Goal: Information Seeking & Learning: Learn about a topic

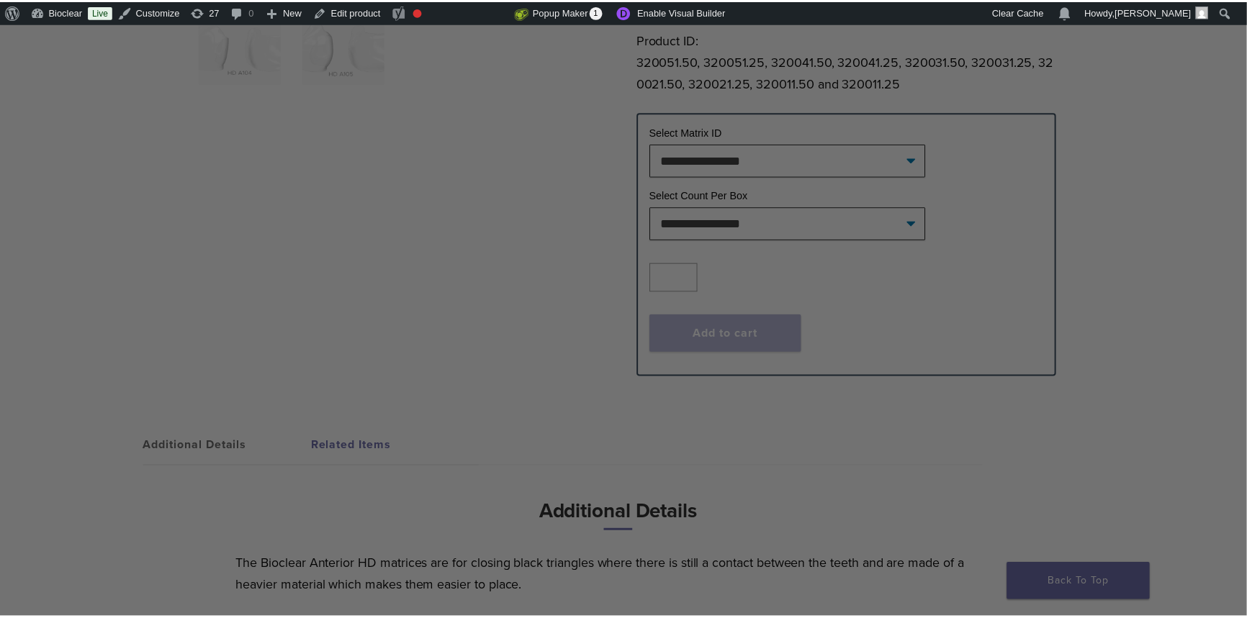
scroll to position [392, 0]
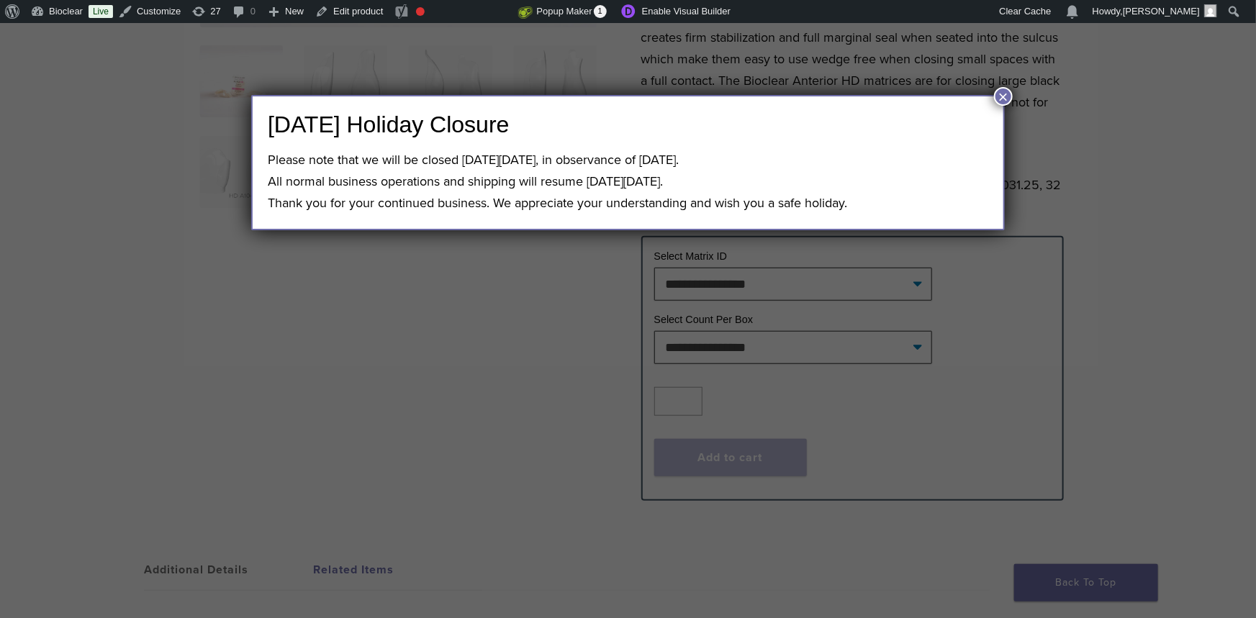
drag, startPoint x: 998, startPoint y: 92, endPoint x: 971, endPoint y: 98, distance: 27.3
click at [998, 92] on button "×" at bounding box center [1003, 96] width 19 height 19
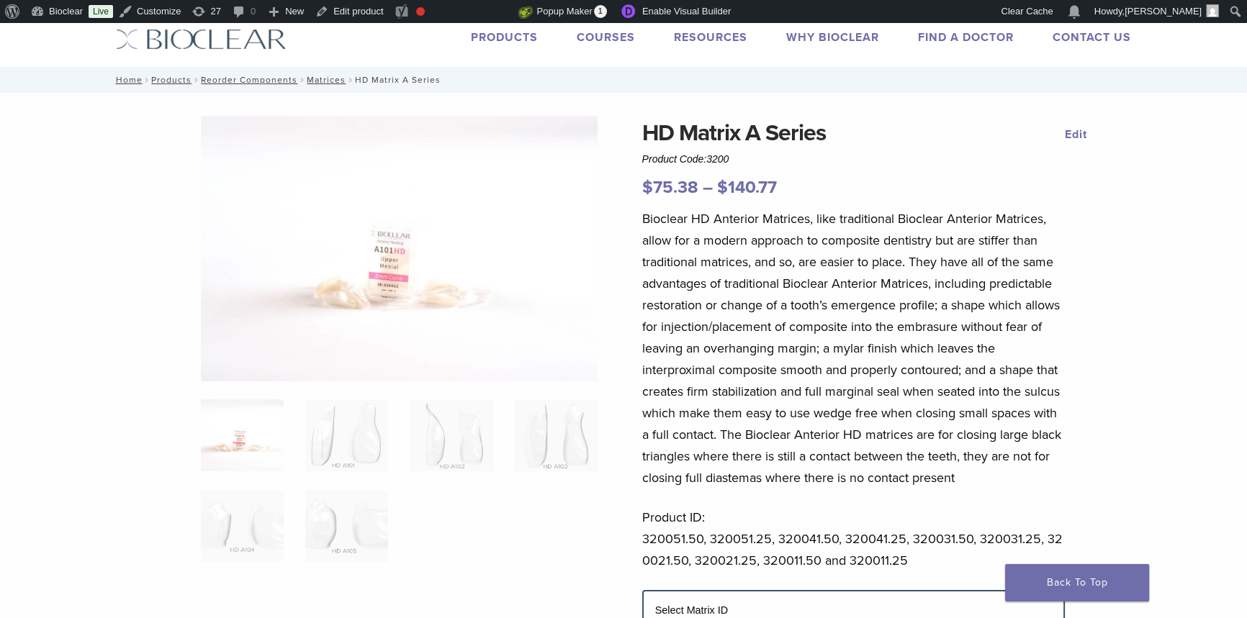
scroll to position [0, 0]
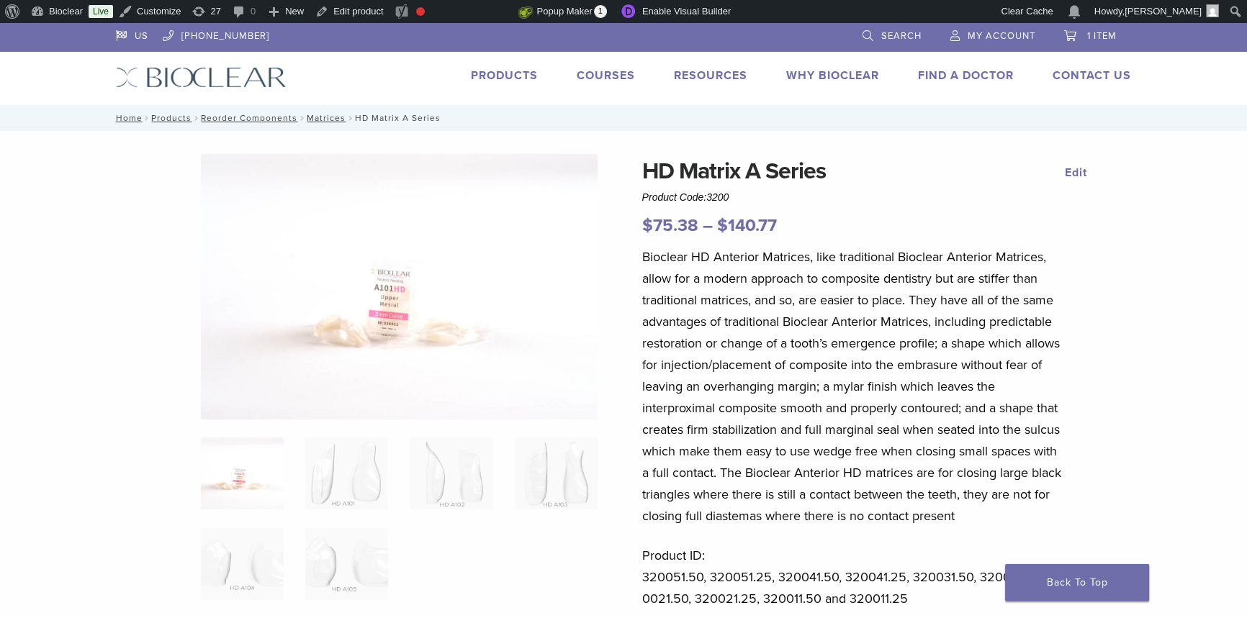
click at [509, 82] on li "Products" at bounding box center [504, 75] width 67 height 17
click at [503, 79] on link "Products" at bounding box center [504, 75] width 67 height 14
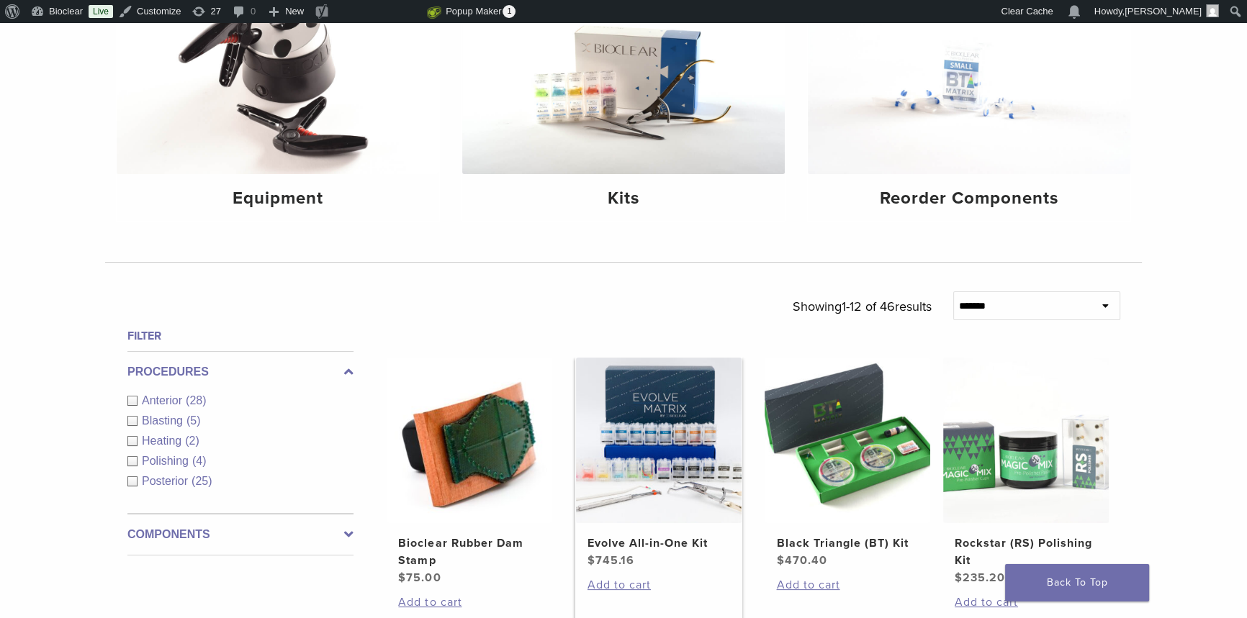
scroll to position [261, 0]
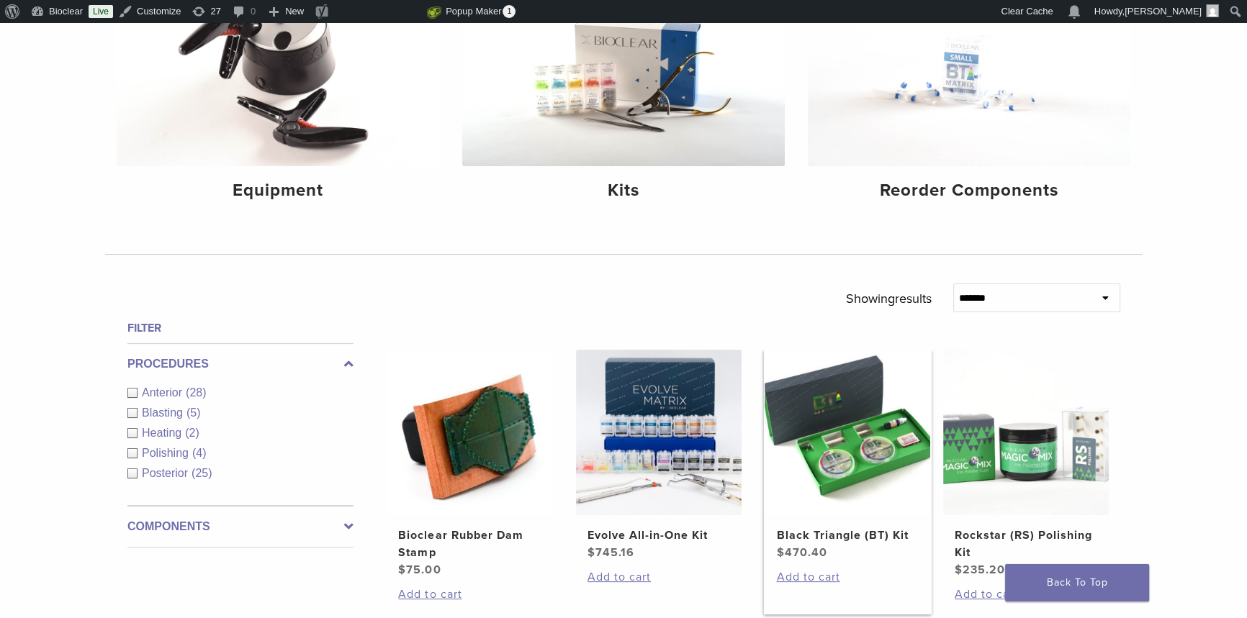
click at [845, 525] on link "Black Triangle (BT) Kit $ 470.40" at bounding box center [848, 456] width 168 height 212
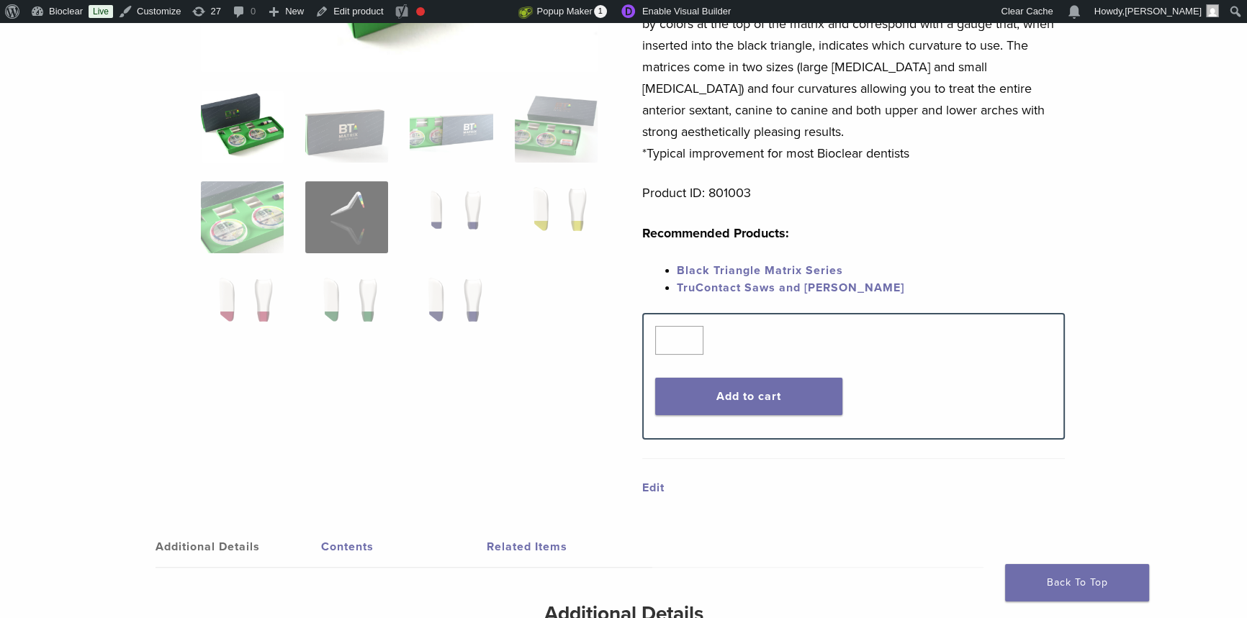
scroll to position [392, 0]
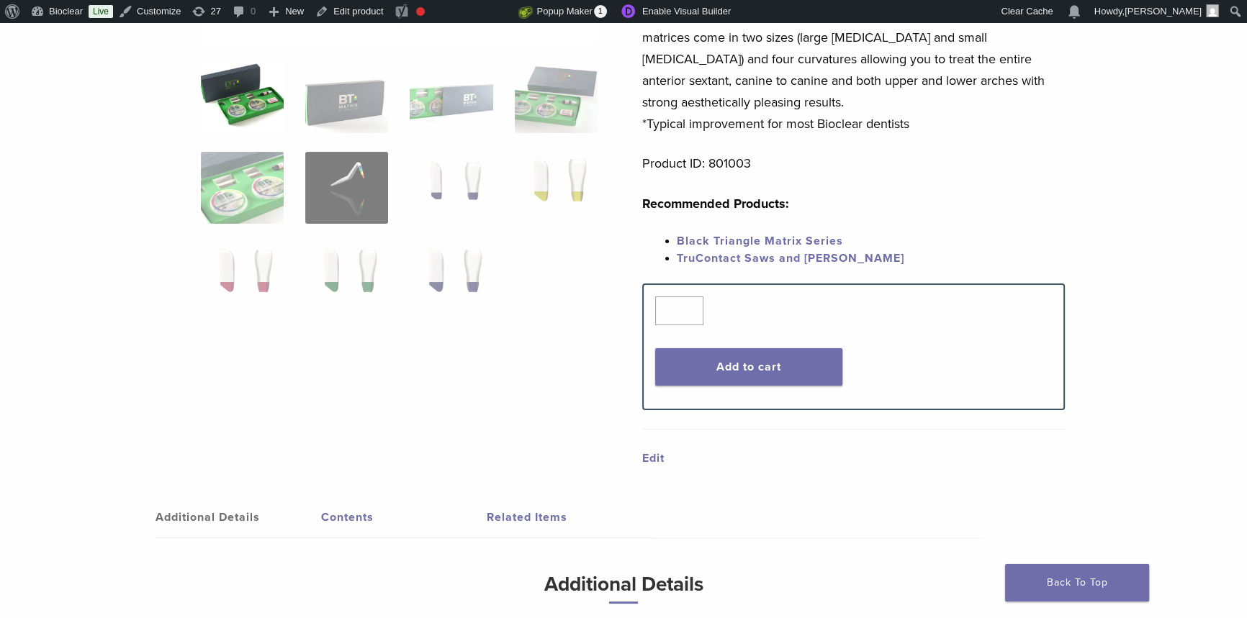
click at [347, 513] on link "Contents" at bounding box center [404, 517] width 166 height 40
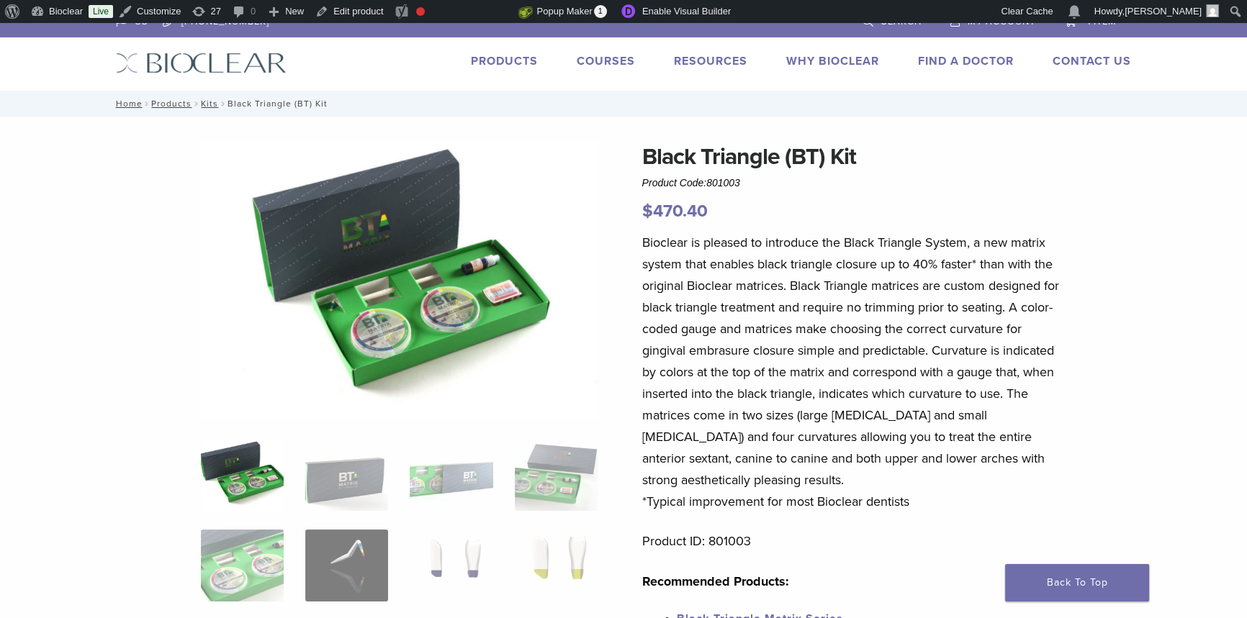
scroll to position [0, 0]
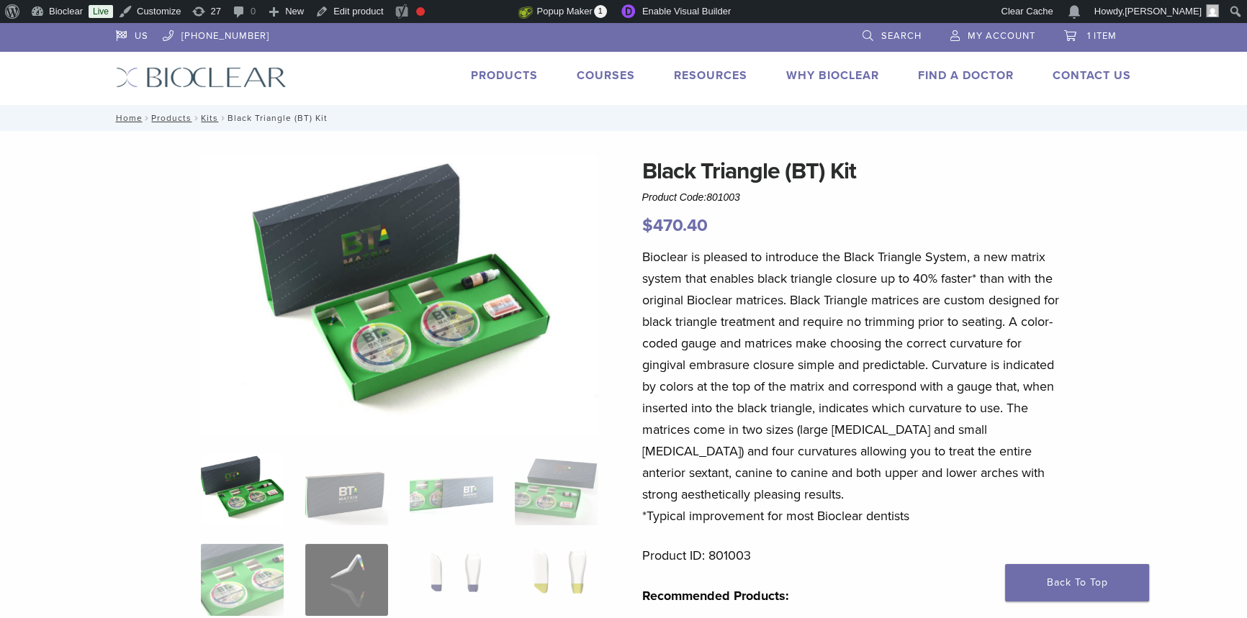
click at [492, 76] on link "Products" at bounding box center [504, 75] width 67 height 14
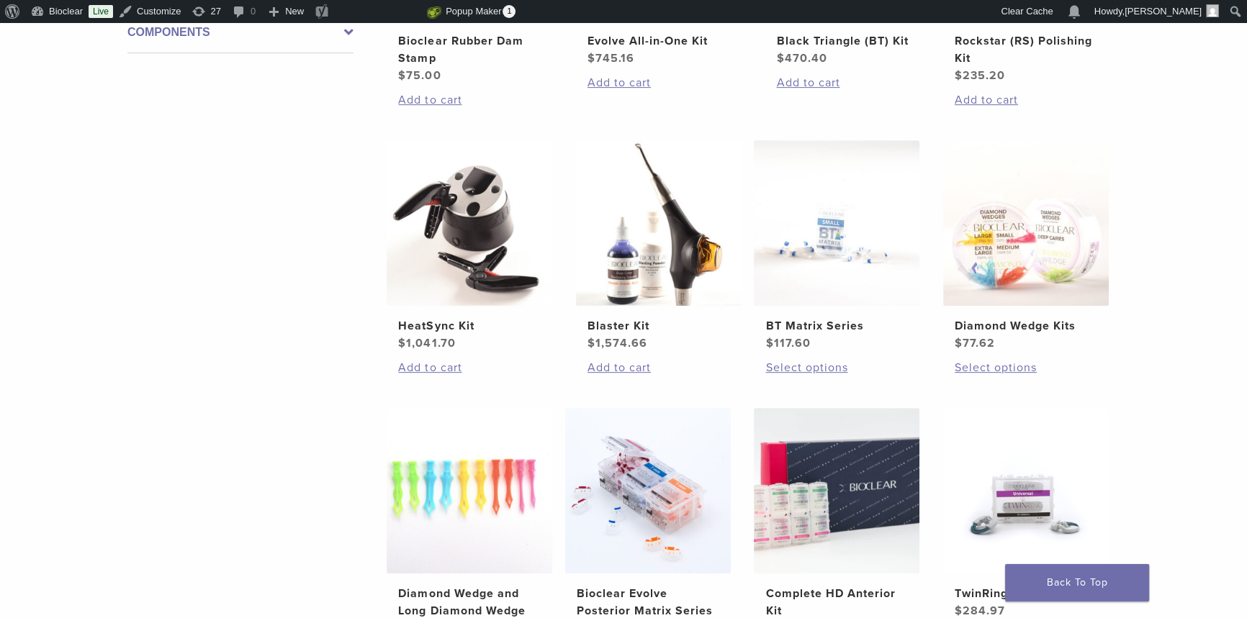
scroll to position [916, 0]
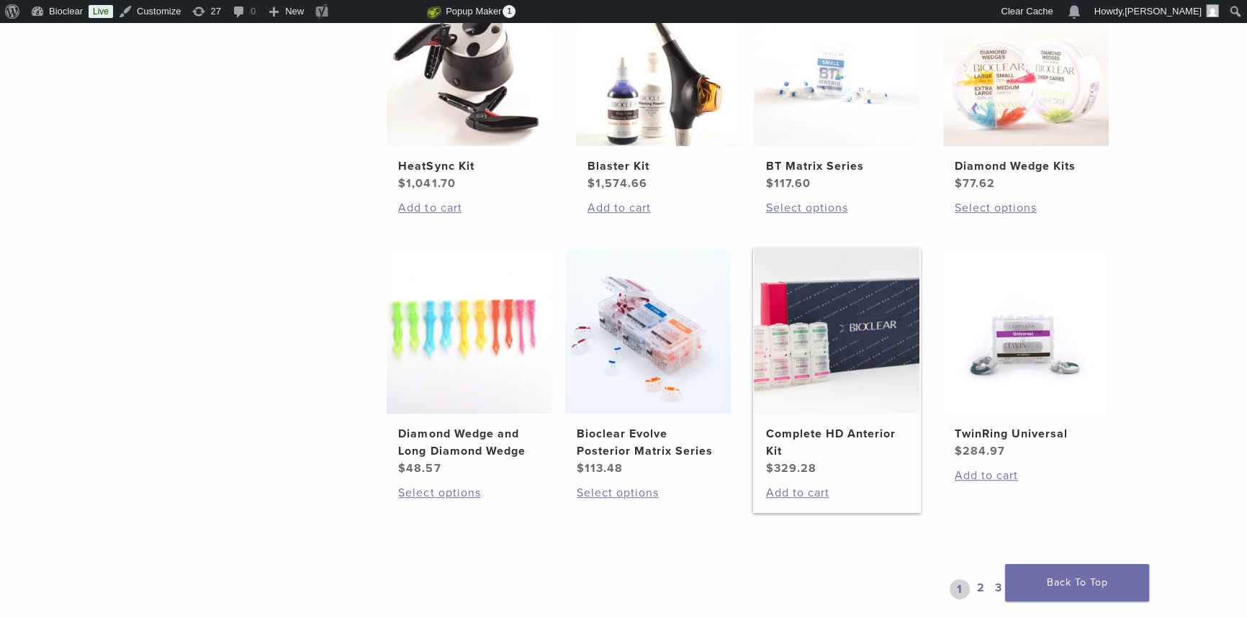
click at [816, 422] on link "Complete HD Anterior Kit $ 329.28" at bounding box center [837, 362] width 168 height 229
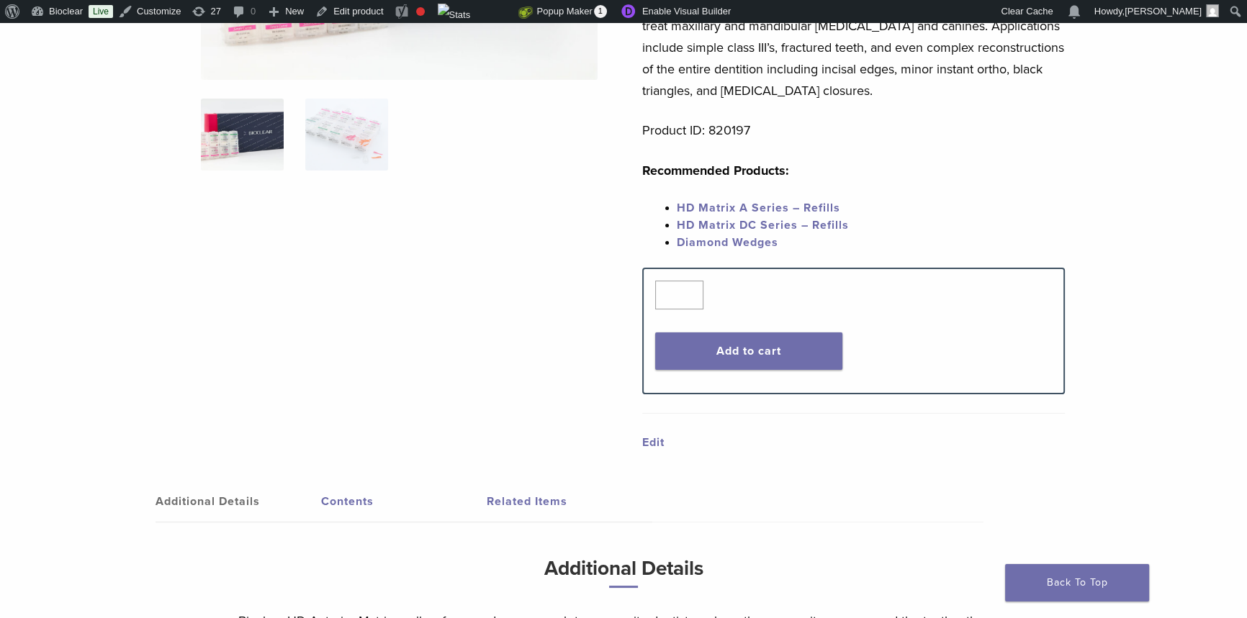
scroll to position [523, 0]
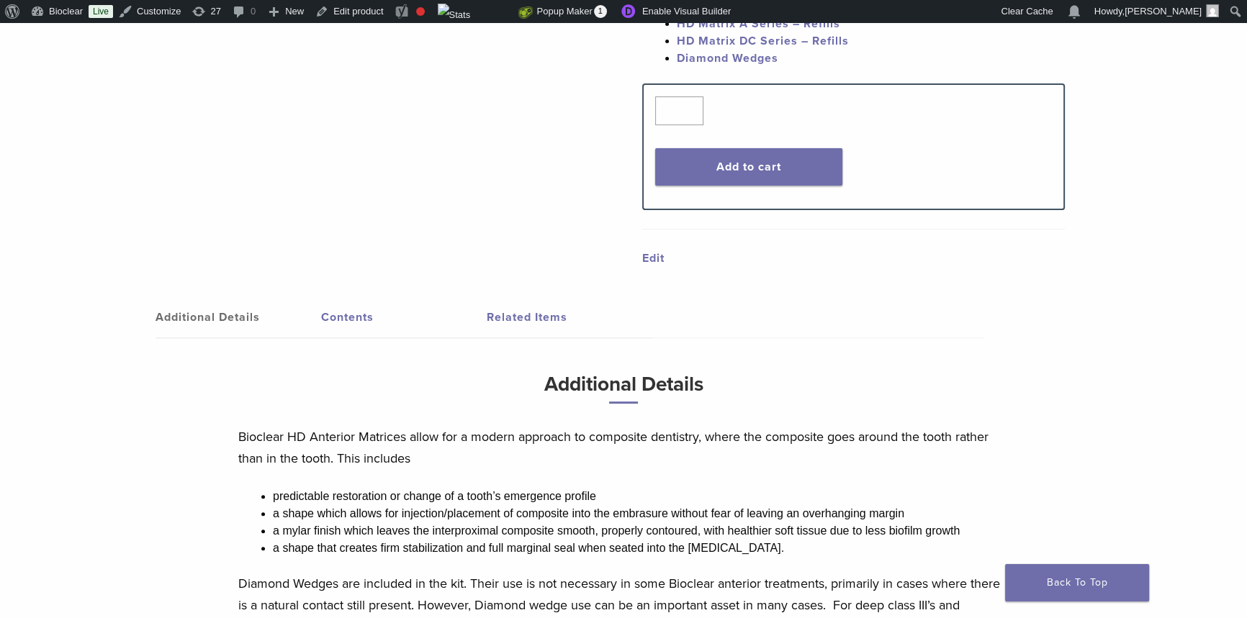
click at [344, 322] on link "Contents" at bounding box center [404, 317] width 166 height 40
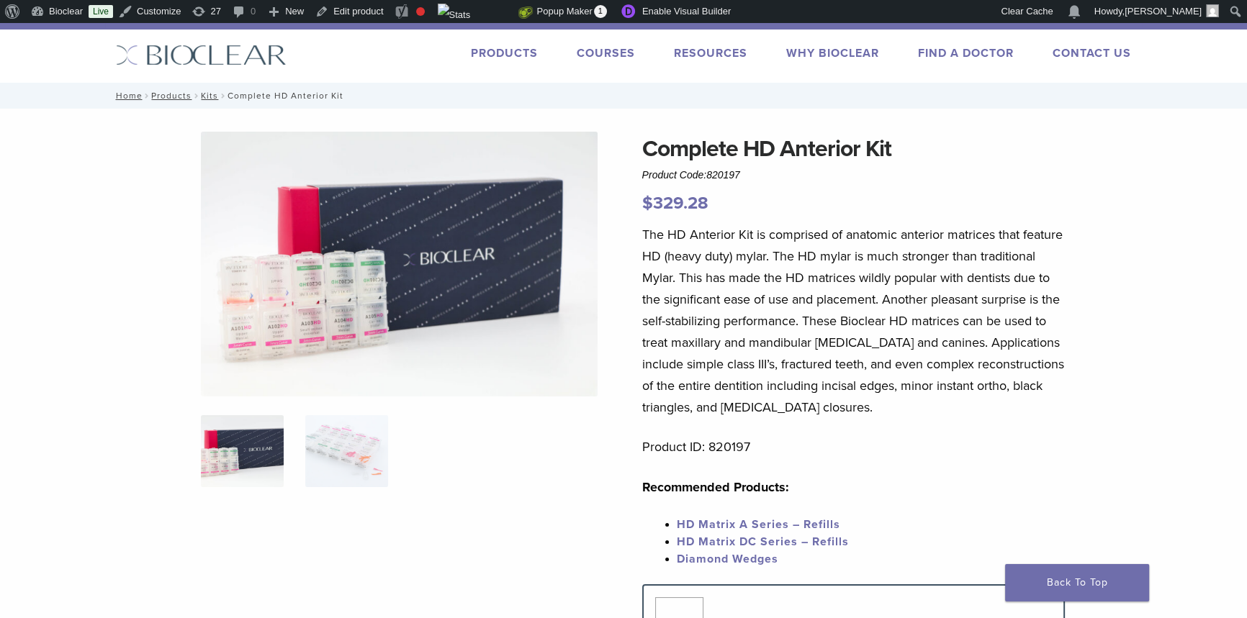
scroll to position [0, 0]
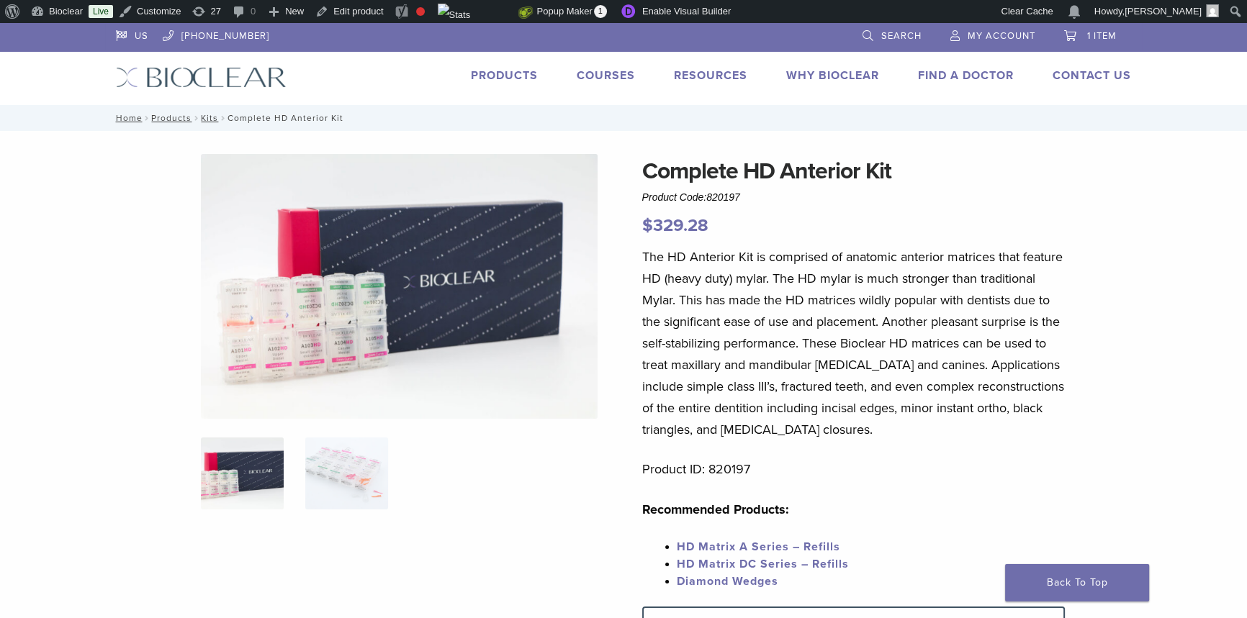
click at [534, 73] on link "Products" at bounding box center [504, 75] width 67 height 14
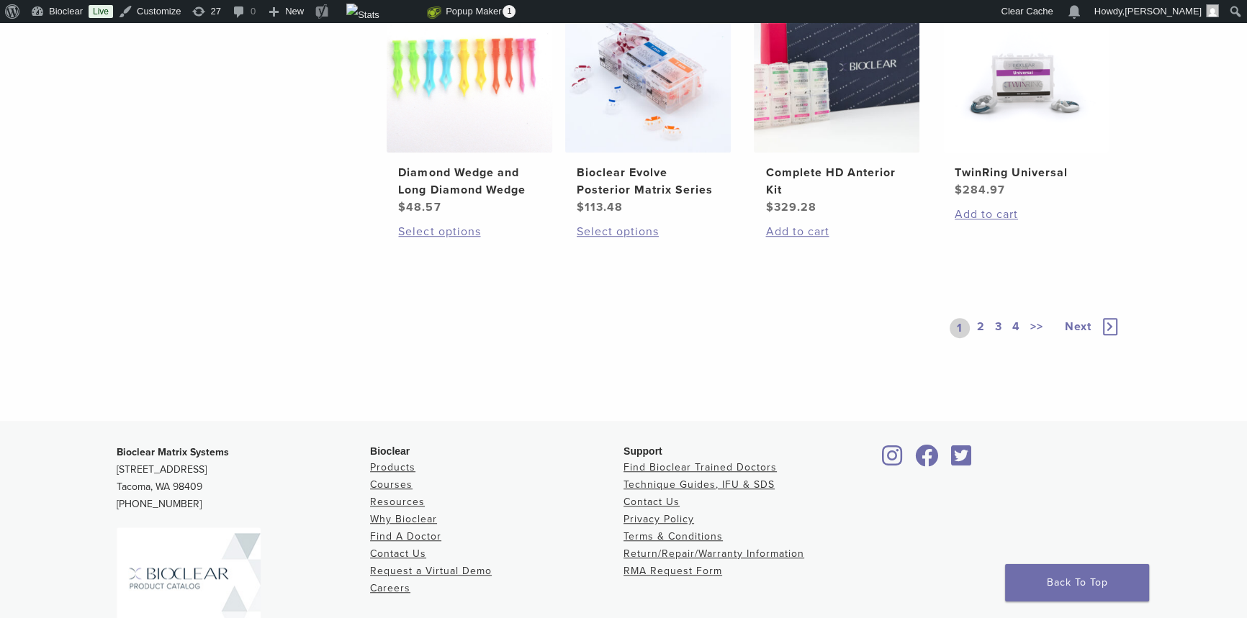
scroll to position [1178, 0]
click at [1017, 322] on link "4" at bounding box center [1016, 328] width 14 height 20
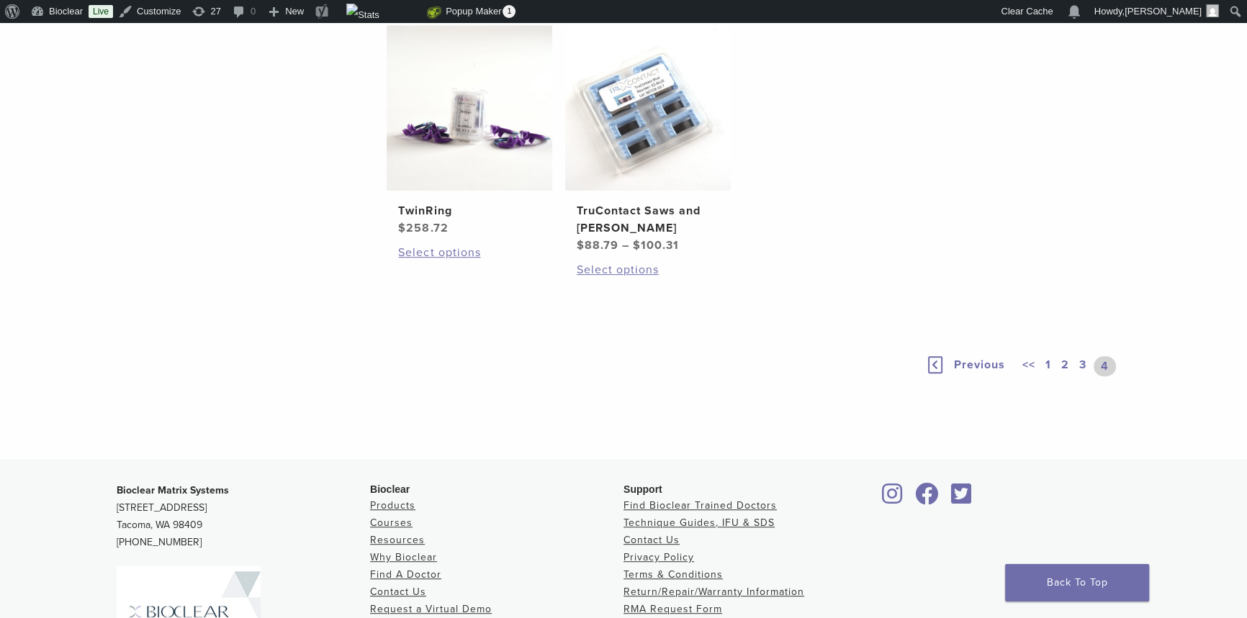
scroll to position [1112, 0]
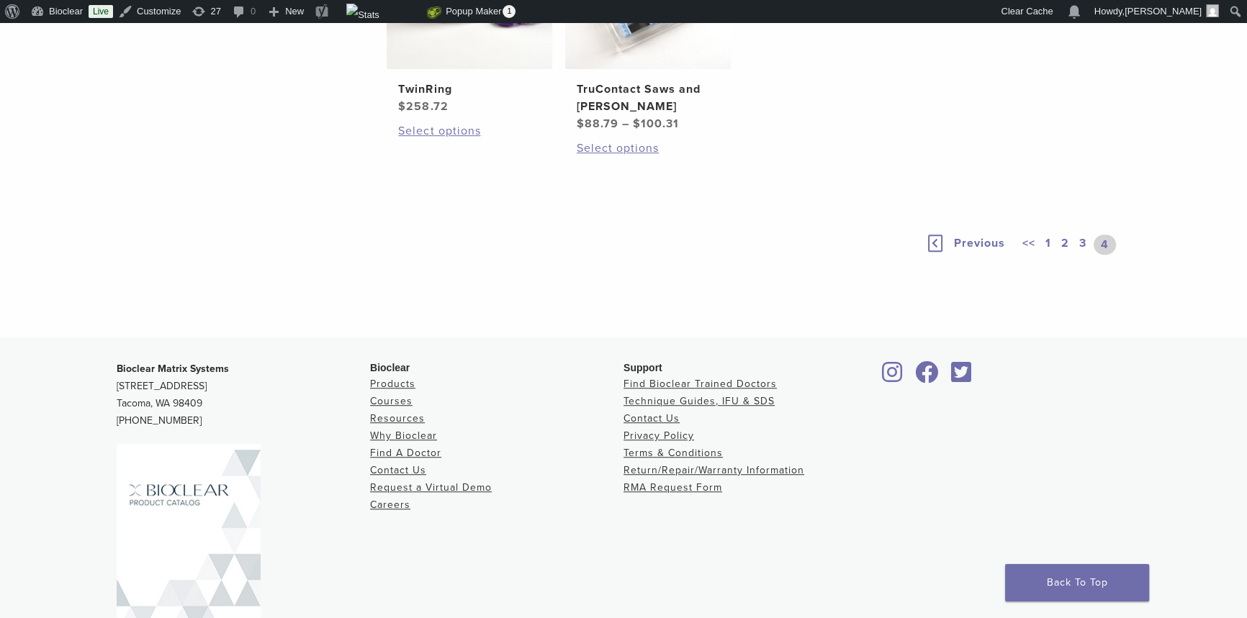
click at [1078, 255] on link "3" at bounding box center [1082, 245] width 13 height 20
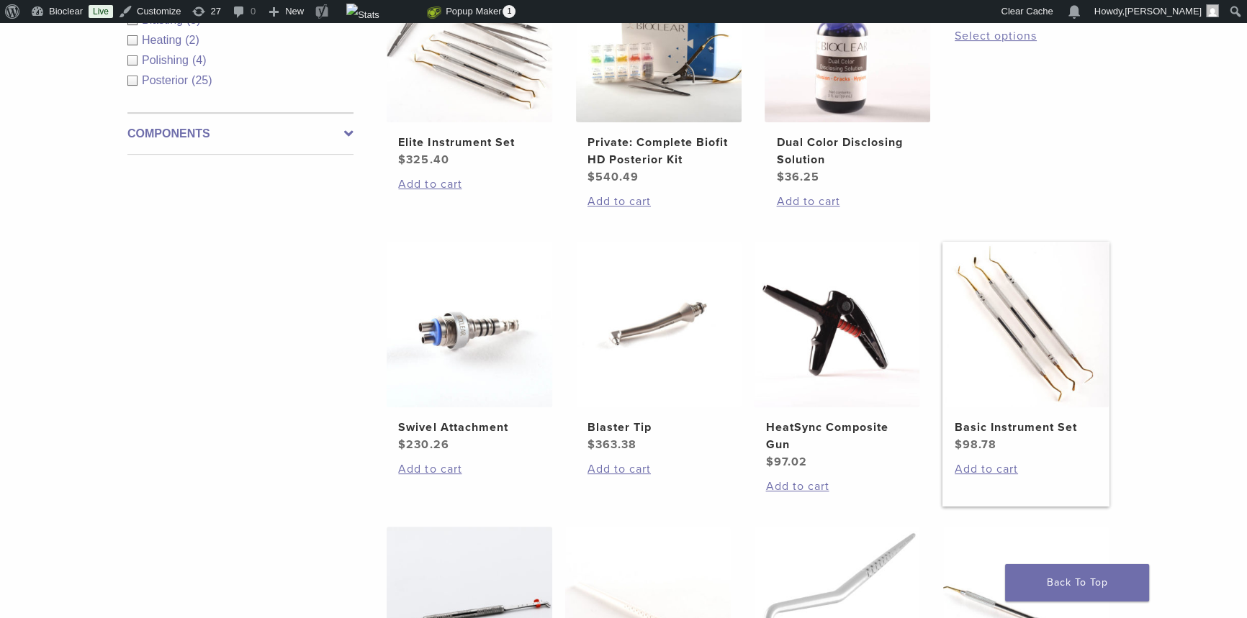
scroll to position [327, 0]
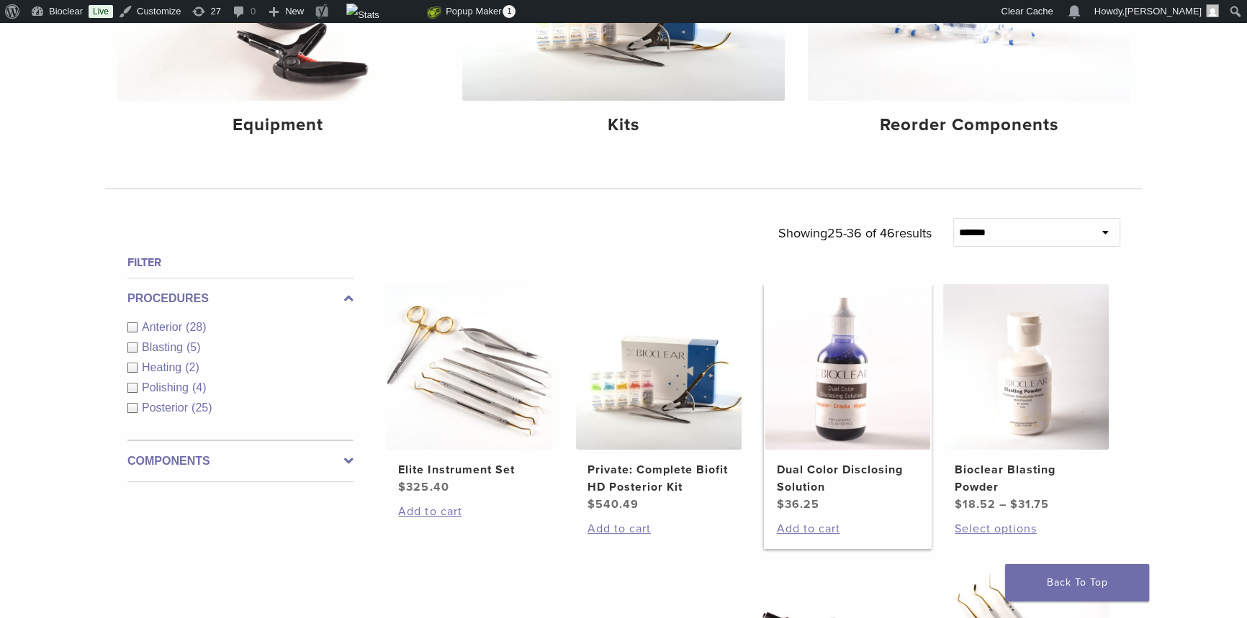
click at [847, 461] on h2 "Dual Color Disclosing Solution" at bounding box center [847, 478] width 143 height 35
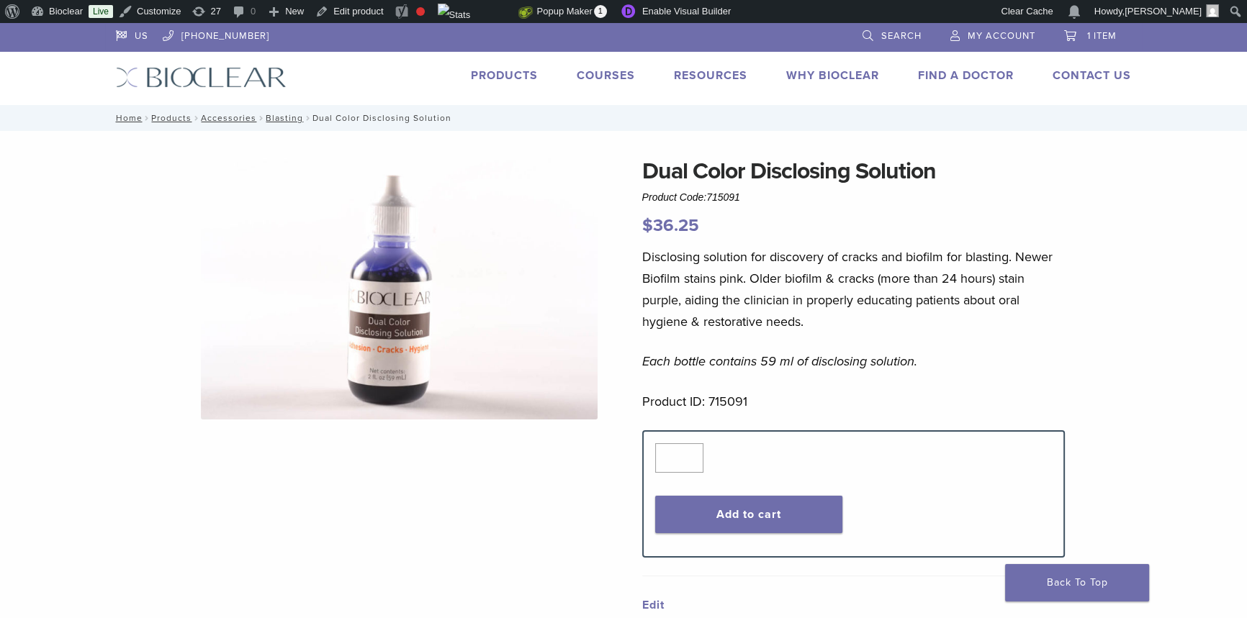
click at [512, 74] on link "Products" at bounding box center [504, 75] width 67 height 14
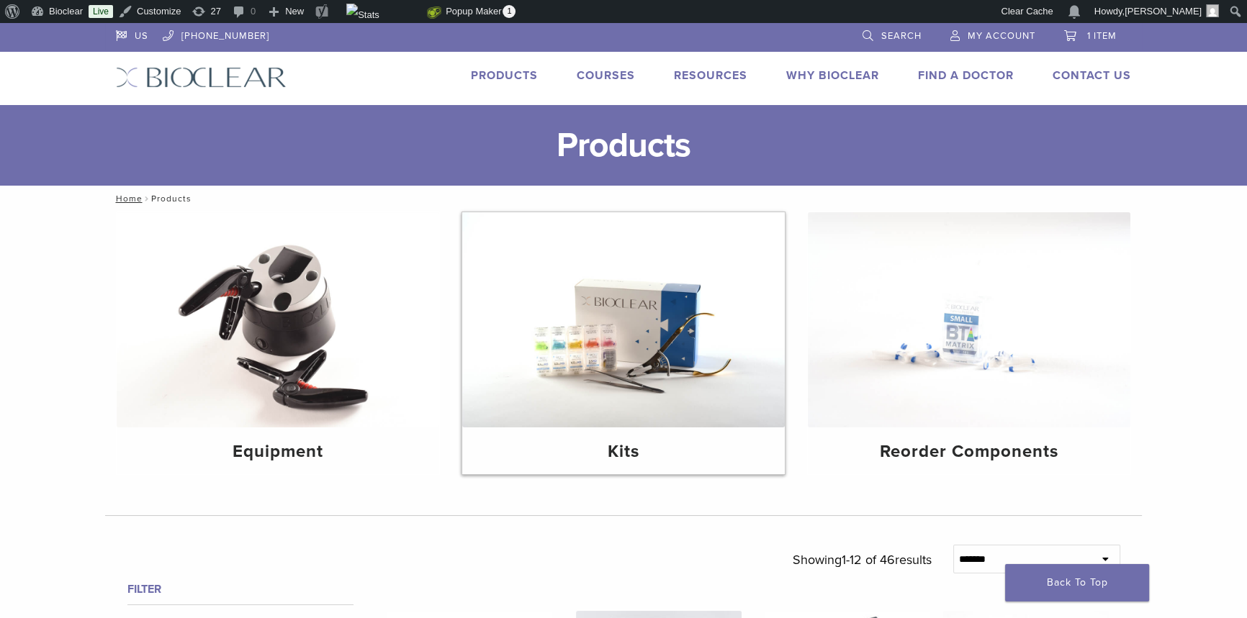
click at [616, 369] on img at bounding box center [623, 319] width 323 height 215
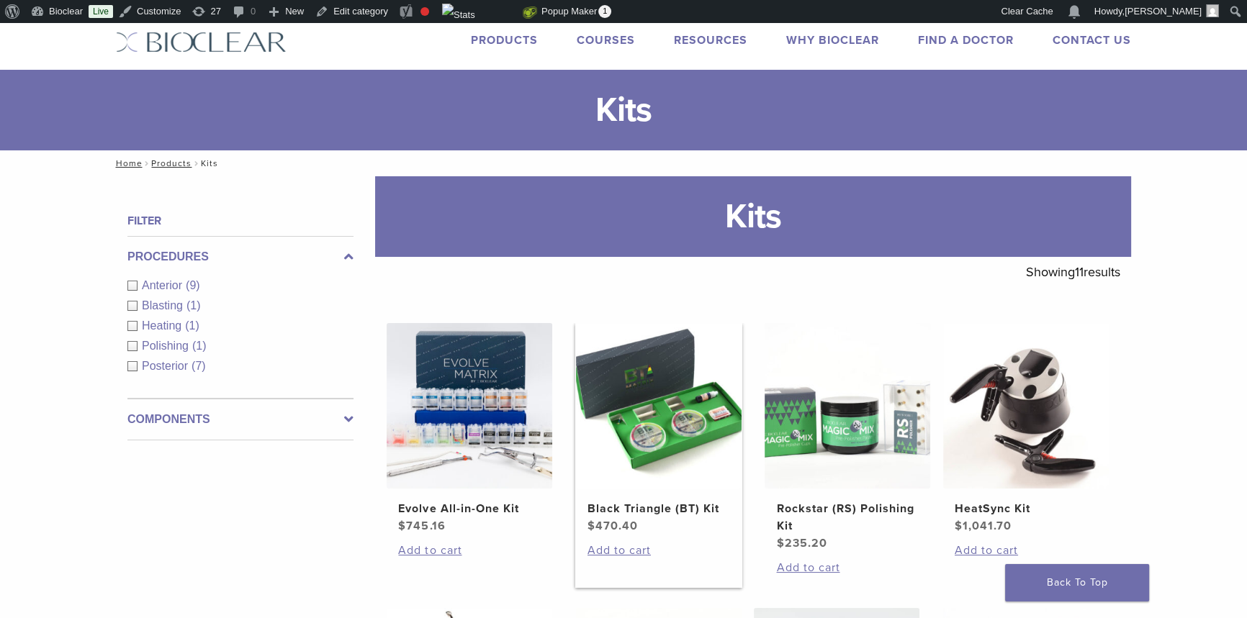
scroll to position [65, 0]
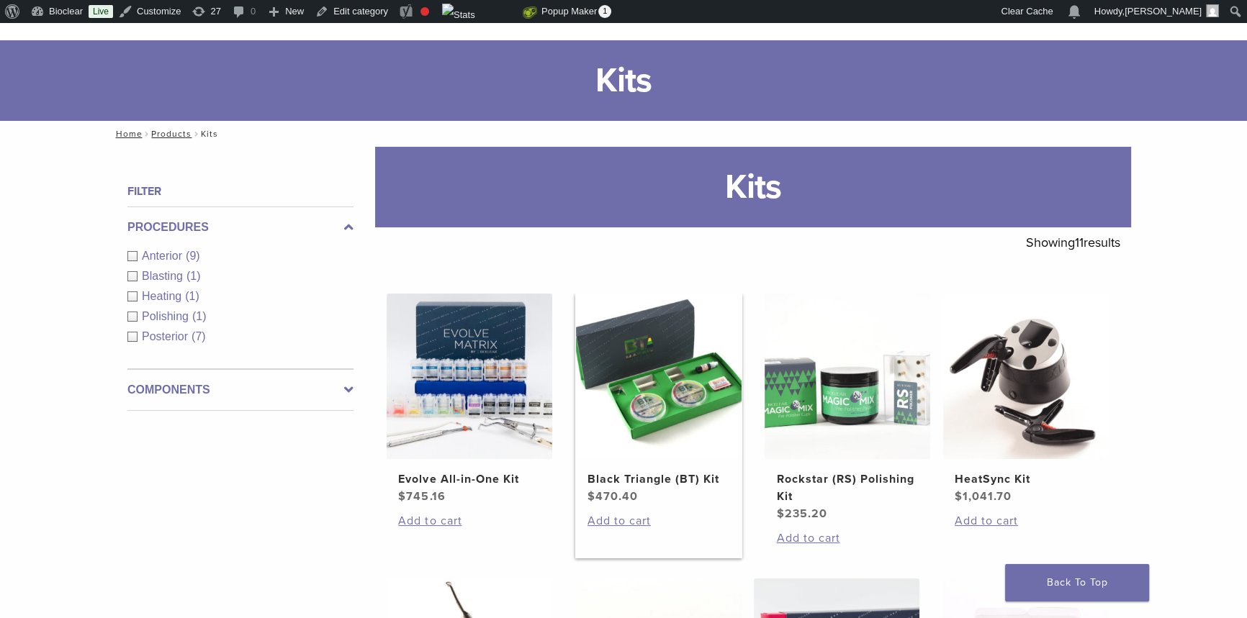
click at [652, 479] on h2 "Black Triangle (BT) Kit" at bounding box center [658, 479] width 143 height 17
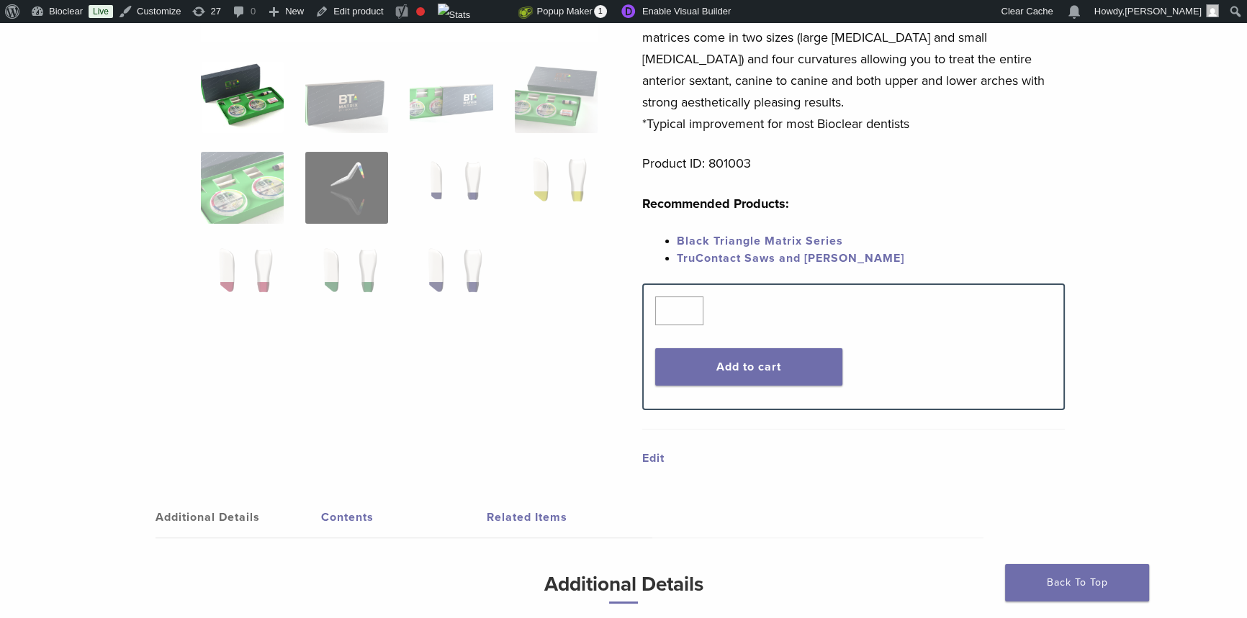
click at [389, 518] on link "Contents" at bounding box center [404, 517] width 166 height 40
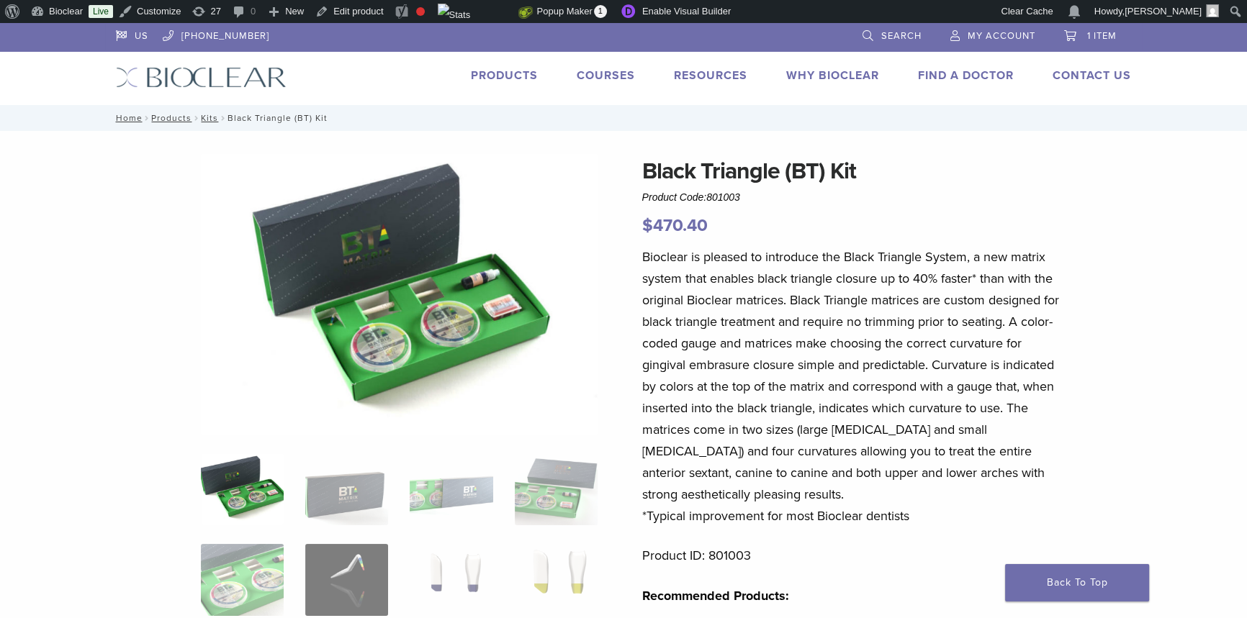
click at [518, 69] on link "Products" at bounding box center [504, 75] width 67 height 14
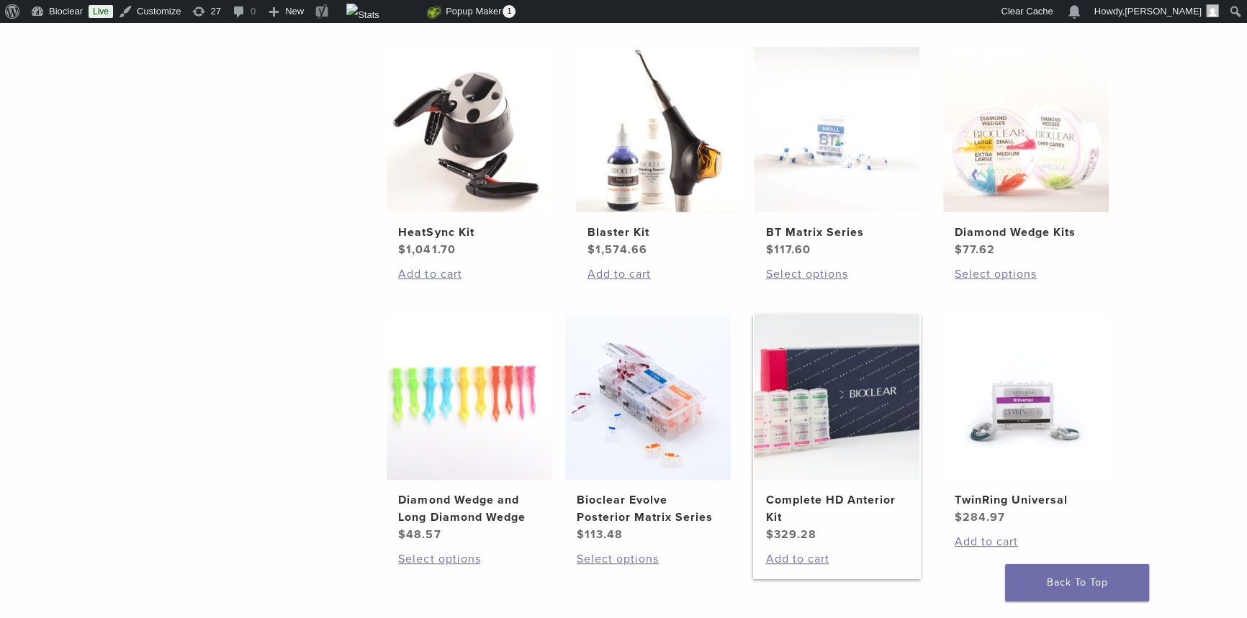
scroll to position [981, 0]
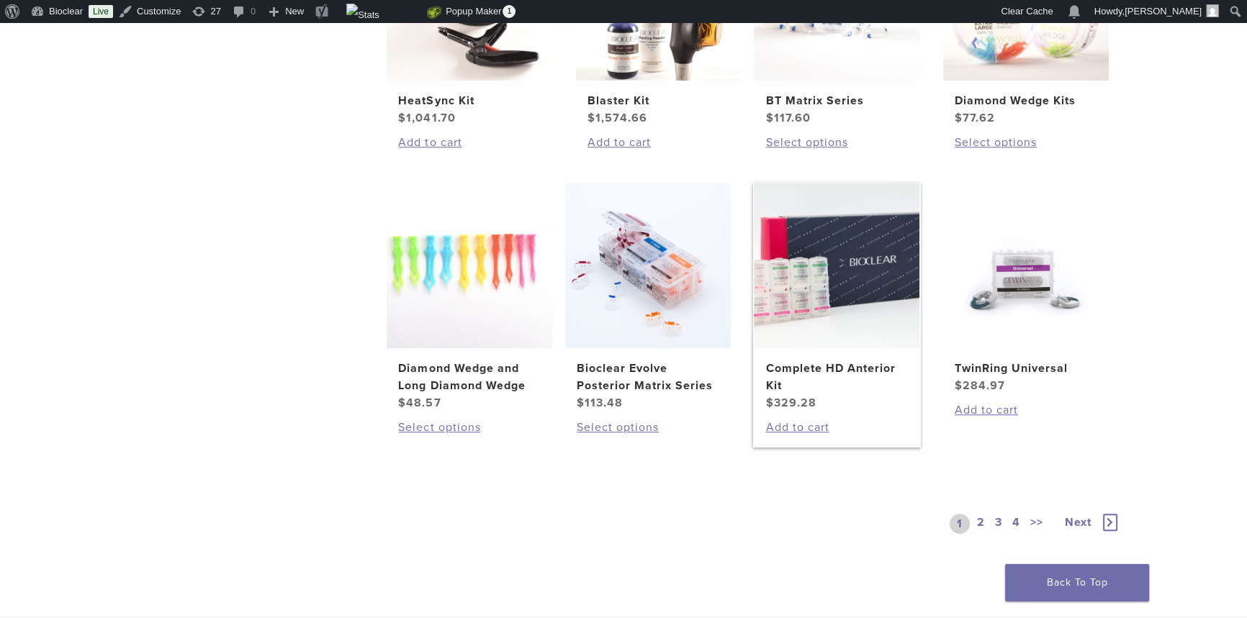
click at [821, 361] on h2 "Complete HD Anterior Kit" at bounding box center [836, 377] width 143 height 35
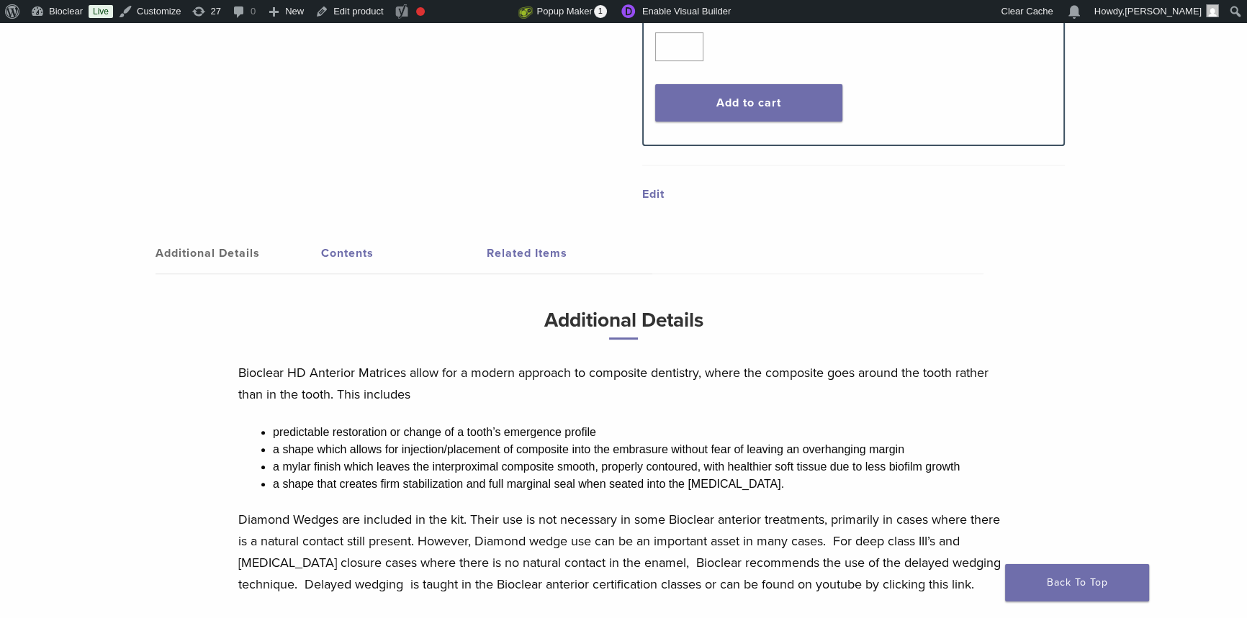
scroll to position [589, 0]
click at [374, 247] on link "Contents" at bounding box center [404, 252] width 166 height 40
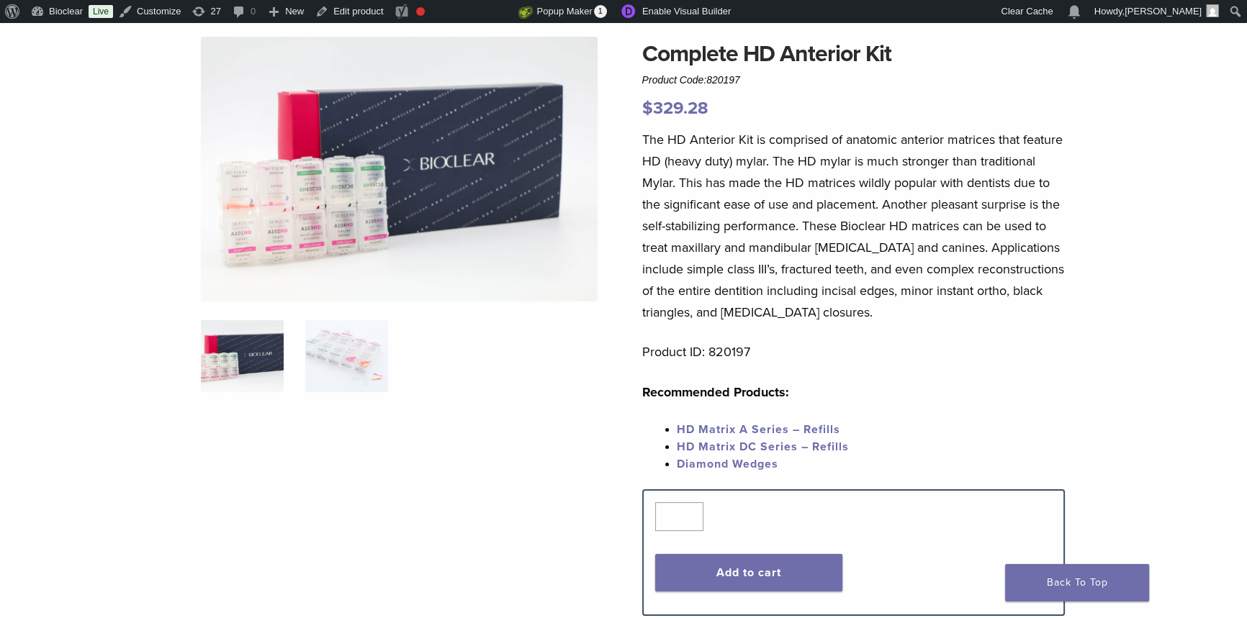
scroll to position [0, 0]
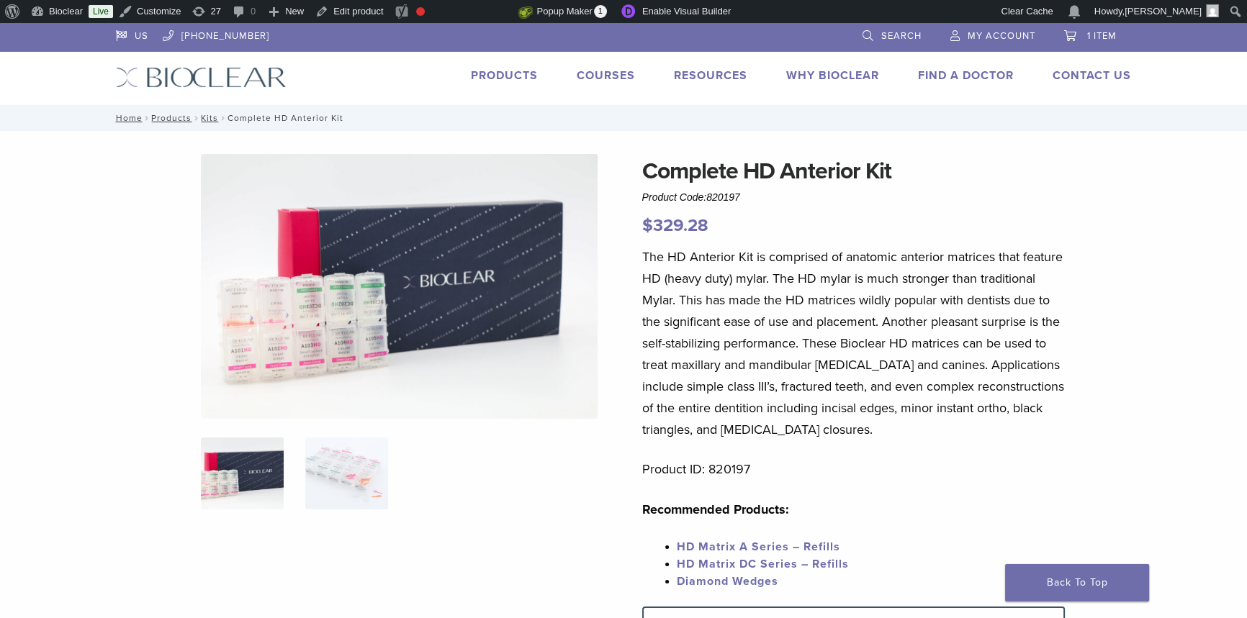
click at [516, 70] on link "Products" at bounding box center [504, 75] width 67 height 14
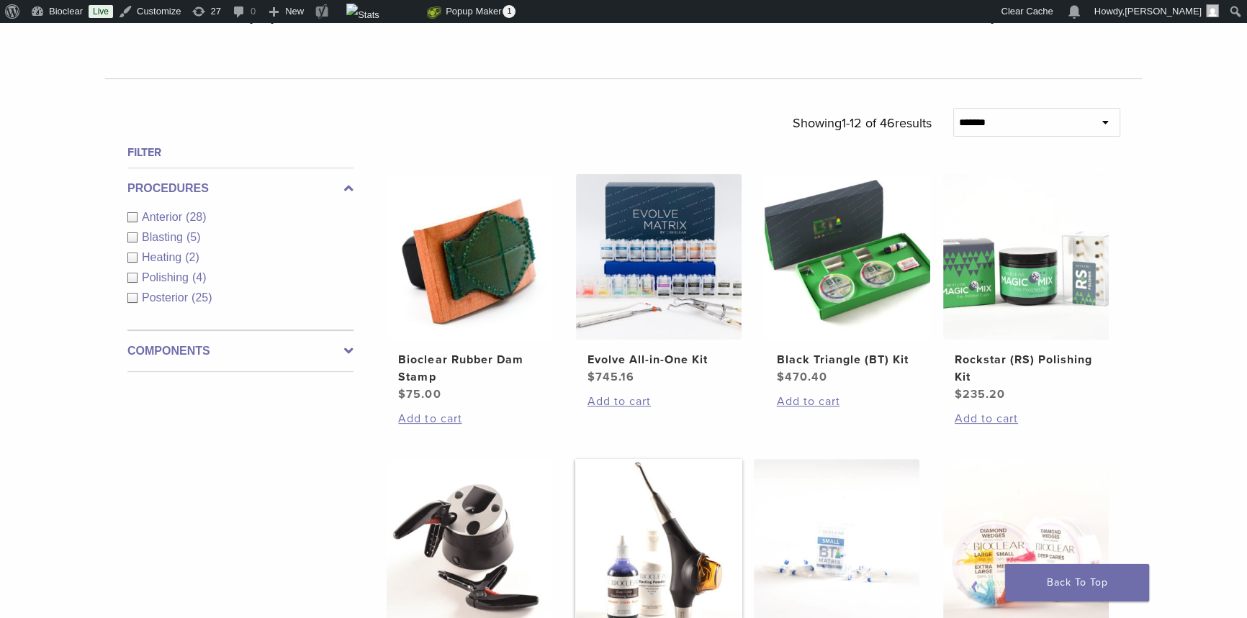
scroll to position [720, 0]
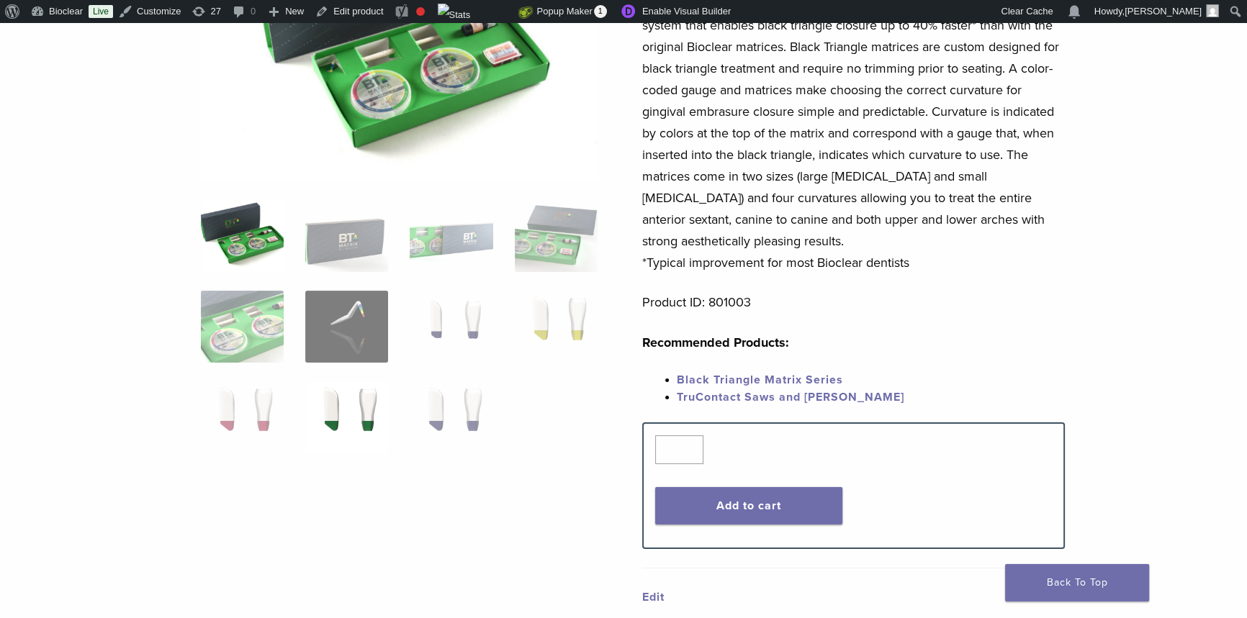
scroll to position [261, 0]
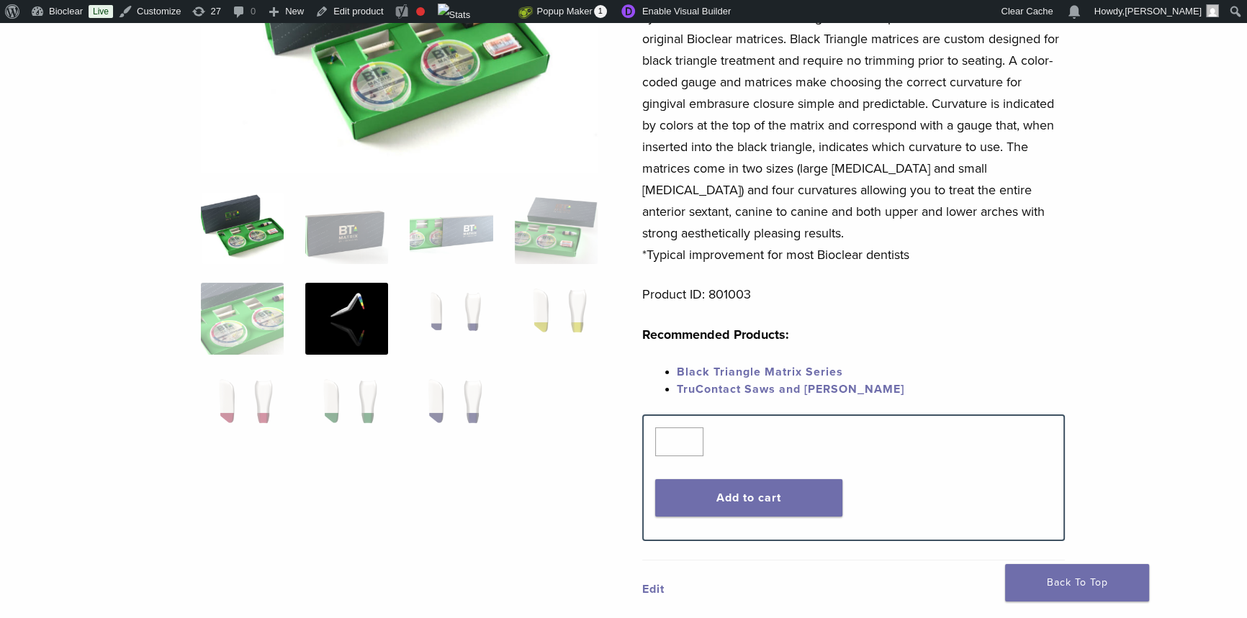
click at [352, 318] on img at bounding box center [346, 319] width 83 height 72
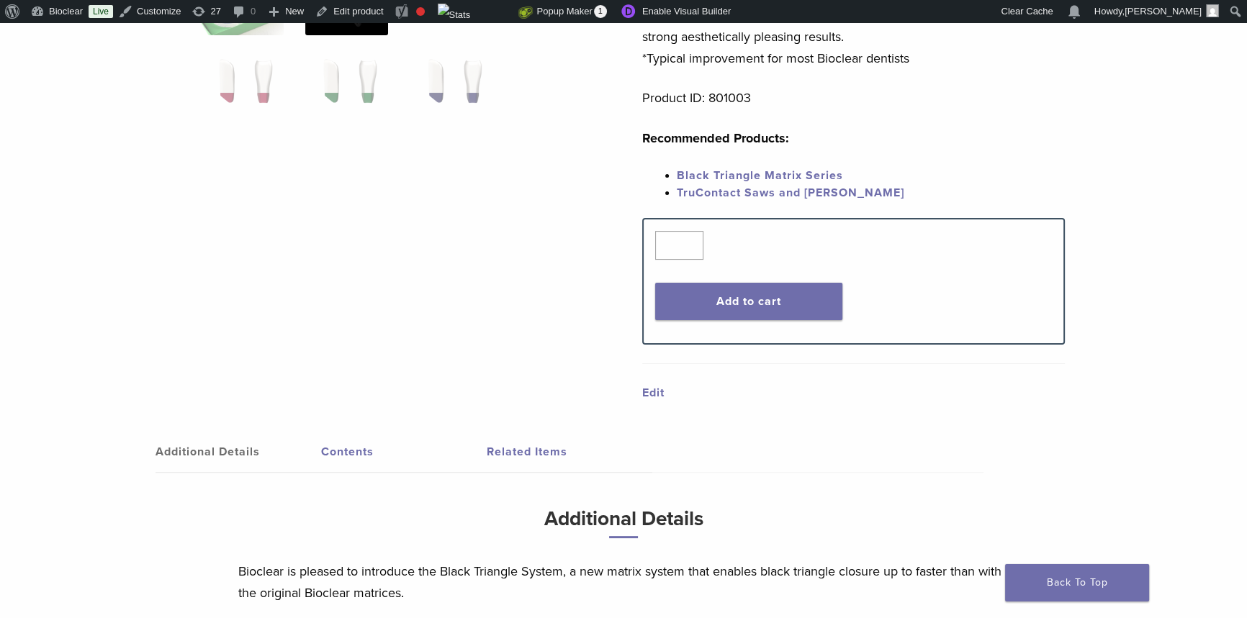
scroll to position [785, 0]
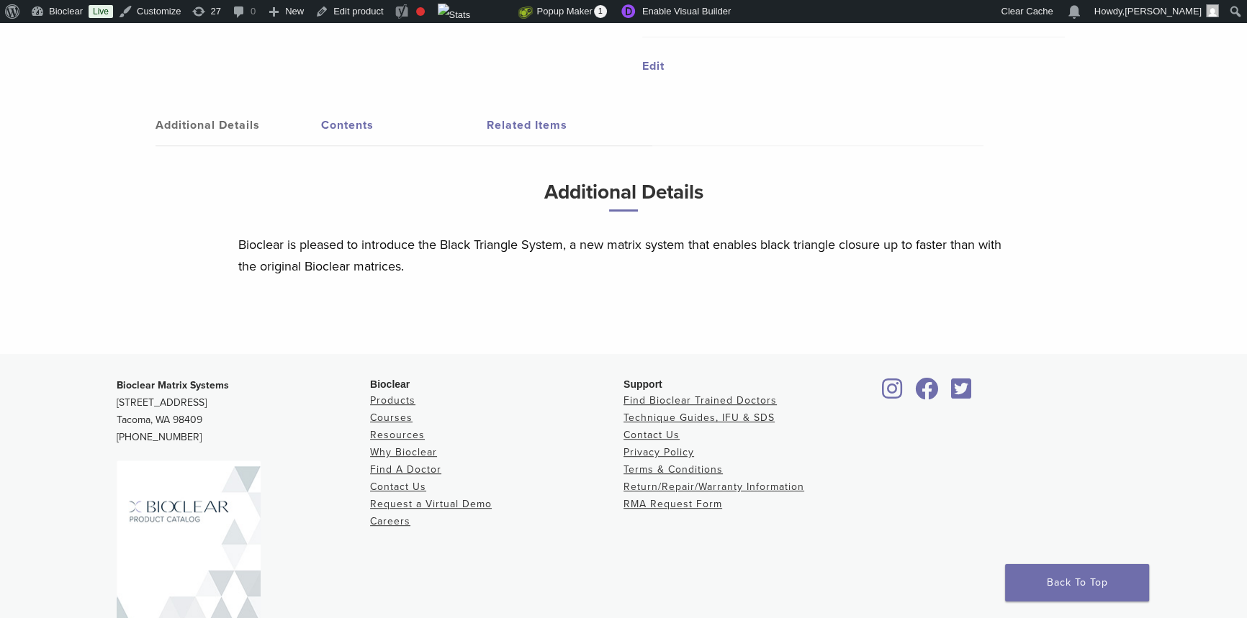
click at [328, 119] on link "Contents" at bounding box center [404, 125] width 166 height 40
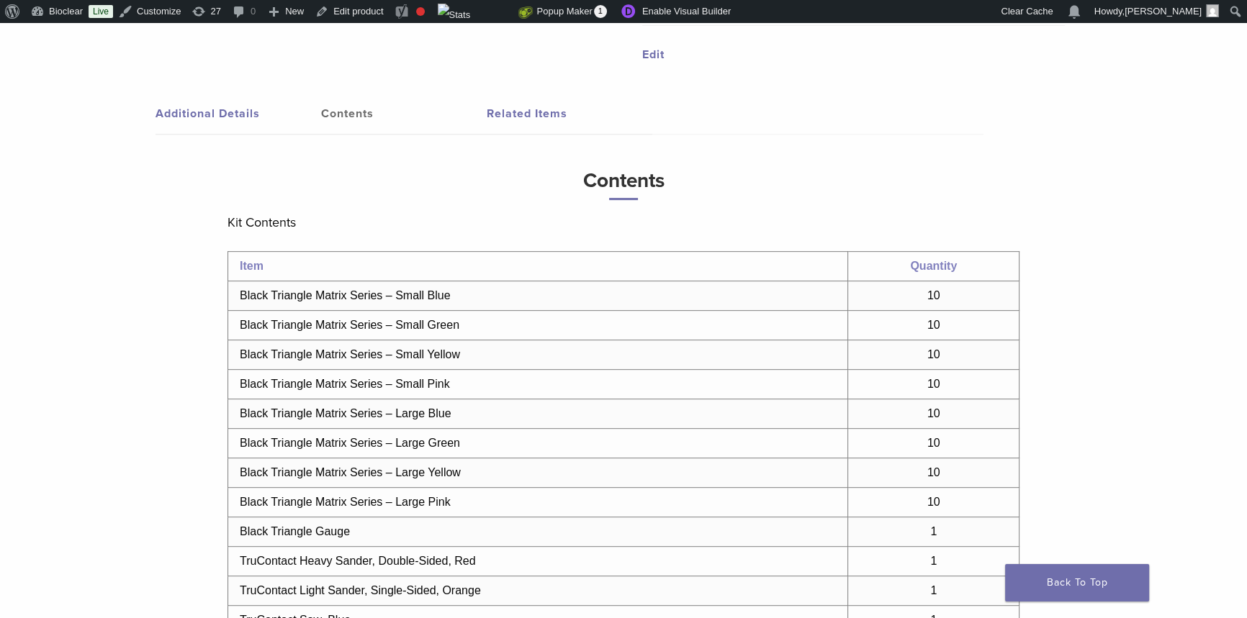
scroll to position [916, 0]
